Goal: Find specific page/section: Find specific page/section

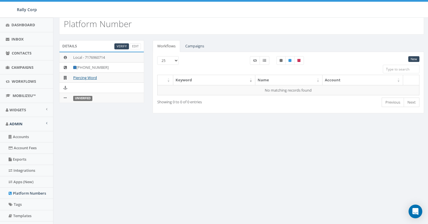
scroll to position [119, 0]
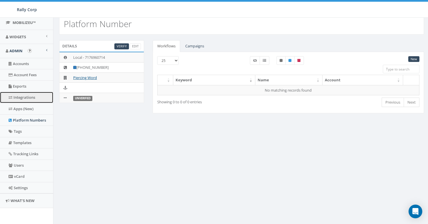
click at [27, 98] on link "Integrations" at bounding box center [26, 97] width 53 height 11
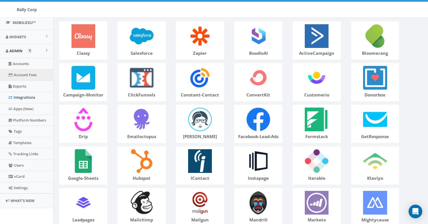
scroll to position [13, 0]
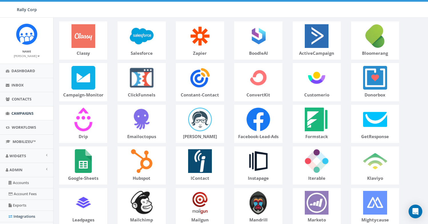
scroll to position [53, 0]
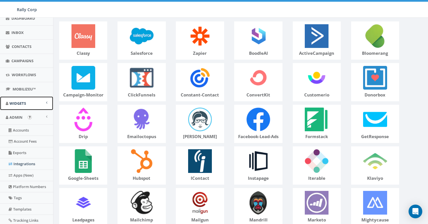
click at [35, 104] on link "Widgets" at bounding box center [26, 104] width 53 height 14
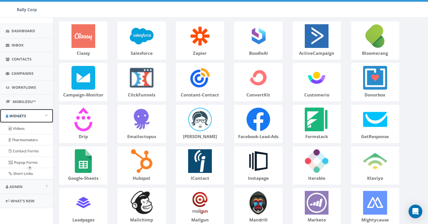
scroll to position [40, 0]
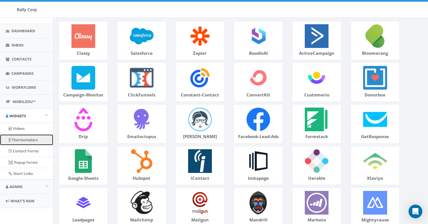
click at [26, 139] on link "Thermometers" at bounding box center [26, 140] width 53 height 11
